Goal: Find contact information: Find contact information

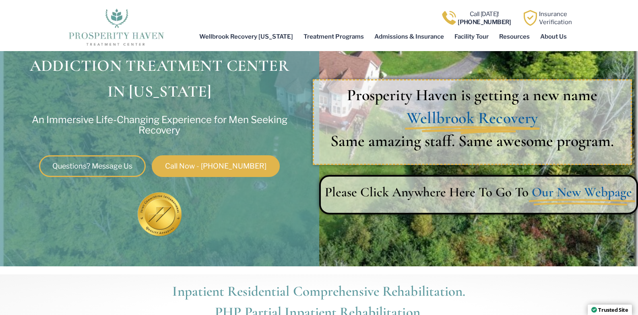
scroll to position [241, 0]
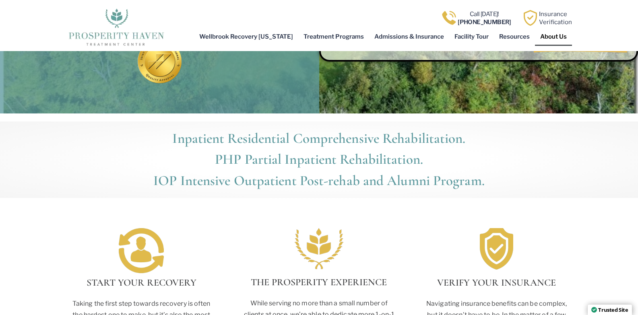
click at [557, 43] on link "About Us" at bounding box center [553, 36] width 37 height 19
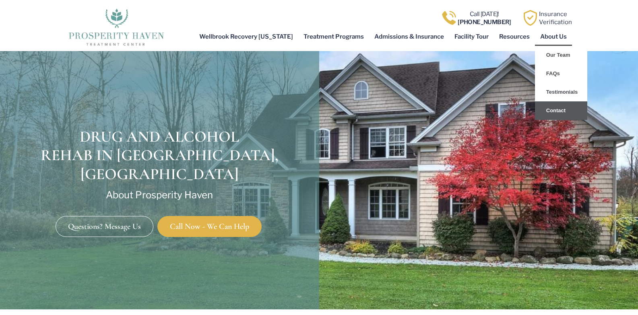
click at [544, 113] on link "Contact" at bounding box center [561, 110] width 52 height 19
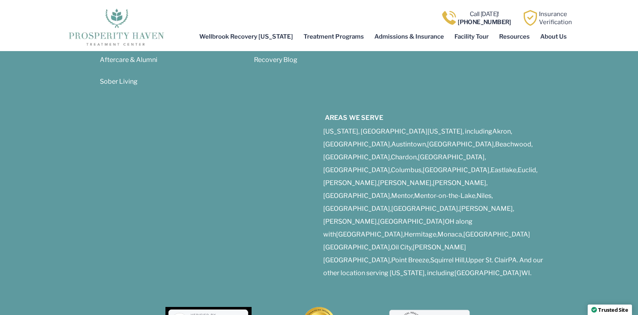
scroll to position [1141, 0]
